Goal: Task Accomplishment & Management: Complete application form

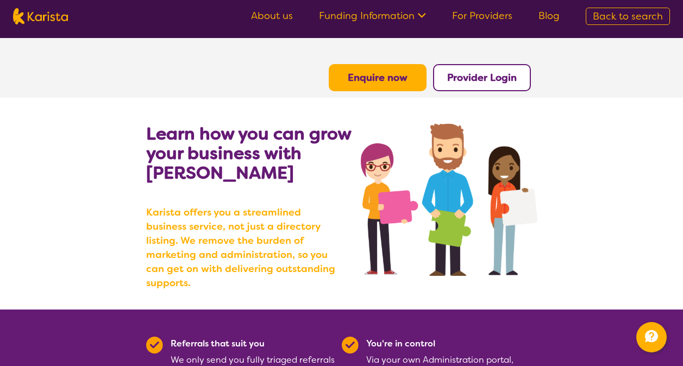
scroll to position [758, 0]
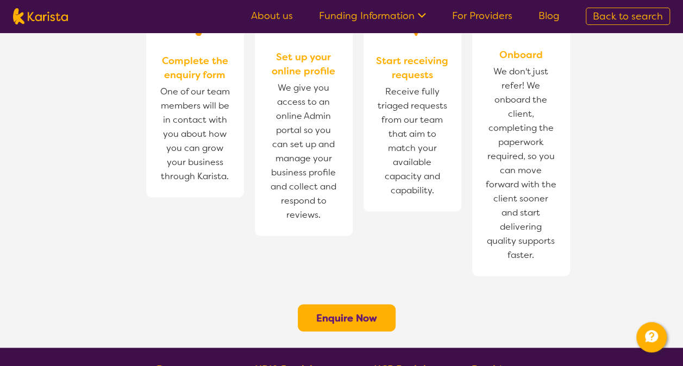
click at [368, 311] on b "Enquire Now" at bounding box center [346, 317] width 61 height 13
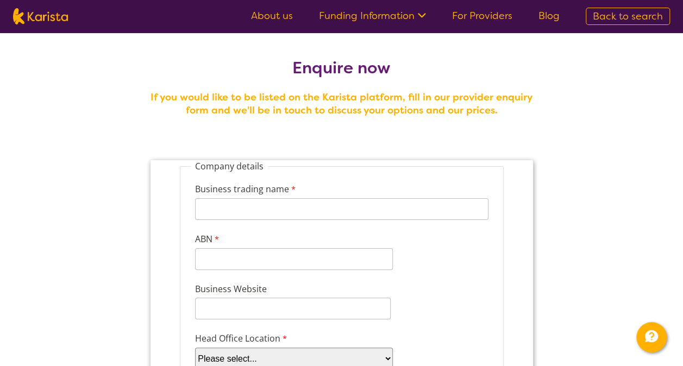
scroll to position [45, 0]
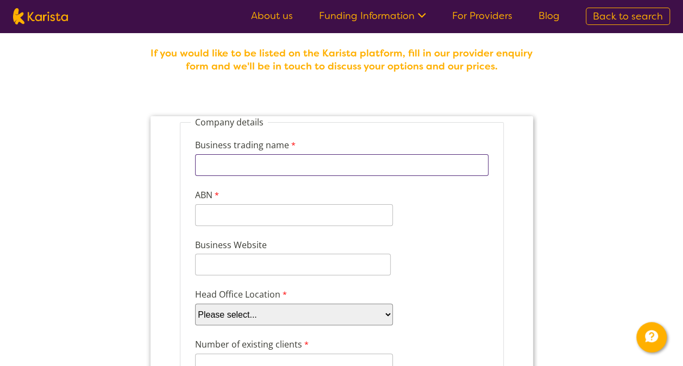
click at [267, 174] on input "Business trading name" at bounding box center [341, 165] width 293 height 22
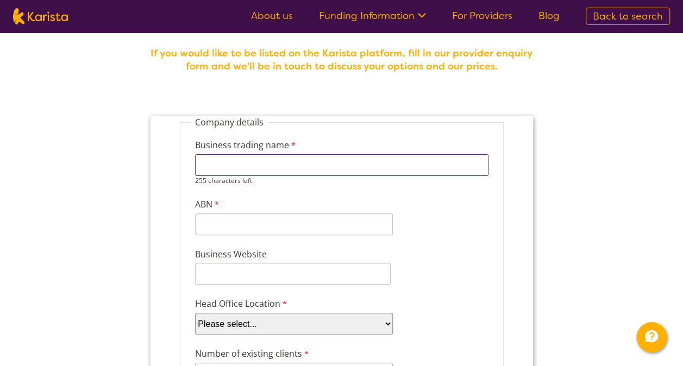
type input "Mindful Journey Psychology"
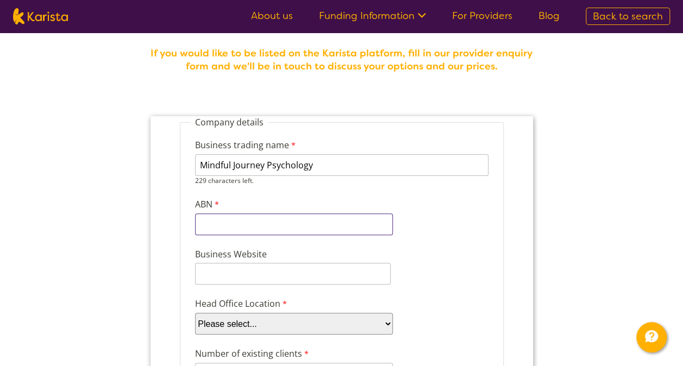
click at [233, 233] on div "11 characters left." at bounding box center [294, 225] width 198 height 22
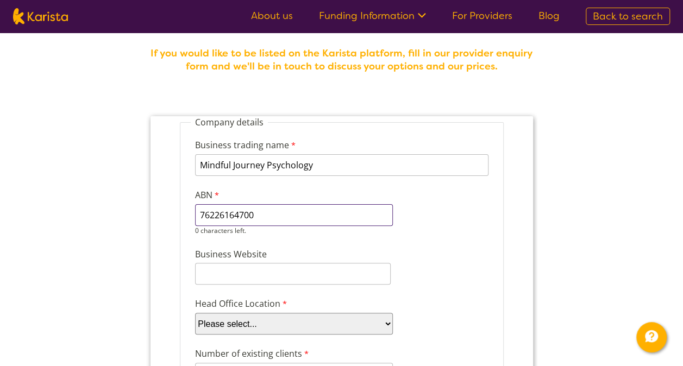
type input "76226164700"
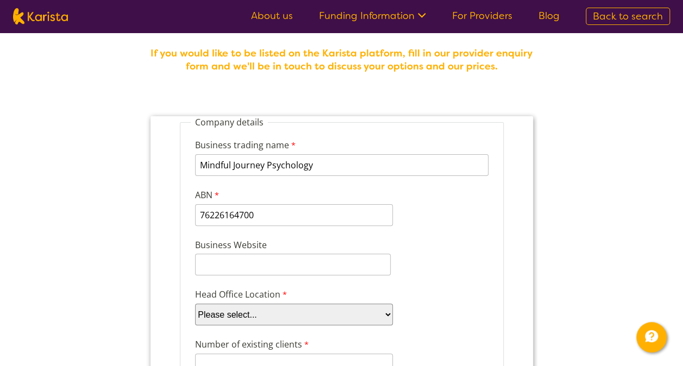
paste input "[URL][DOMAIN_NAME]"
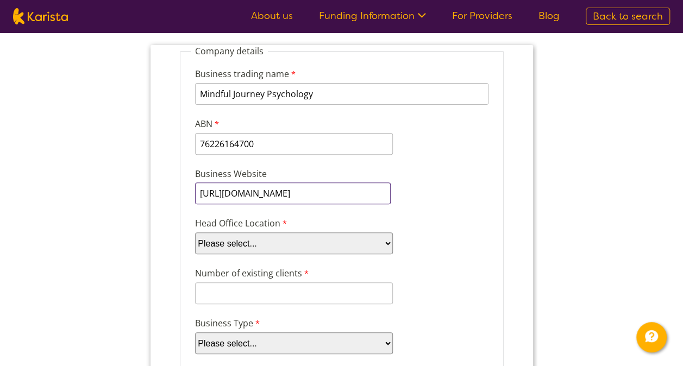
scroll to position [116, 0]
type input "[URL][DOMAIN_NAME]"
click at [342, 240] on select "Please select... ACT [GEOGRAPHIC_DATA] NT QLD SA TAS [GEOGRAPHIC_DATA] [GEOGRAP…" at bounding box center [294, 243] width 198 height 22
select select "tfa_97"
click at [195, 232] on select "Please select... ACT [GEOGRAPHIC_DATA] NT QLD SA TAS [GEOGRAPHIC_DATA] [GEOGRAP…" at bounding box center [294, 243] width 198 height 22
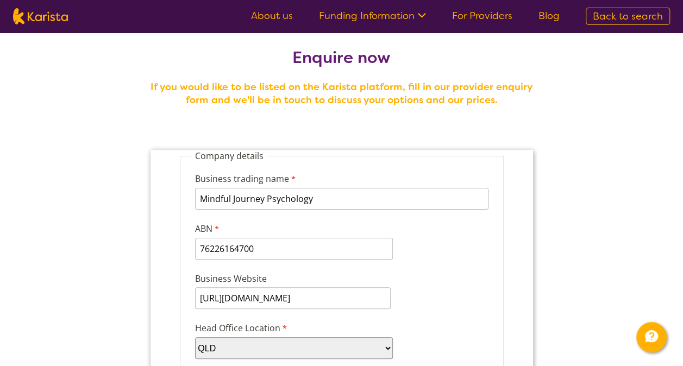
scroll to position [0, 0]
